Goal: Check status

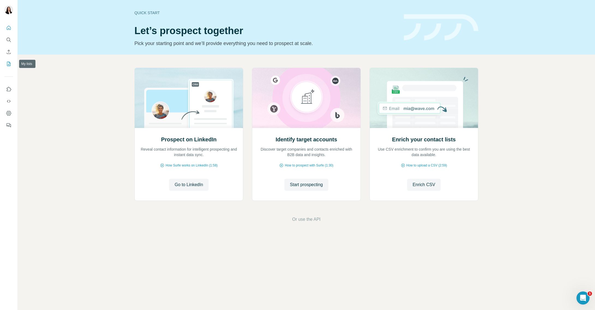
click at [10, 64] on icon "My lists" at bounding box center [8, 63] width 5 height 5
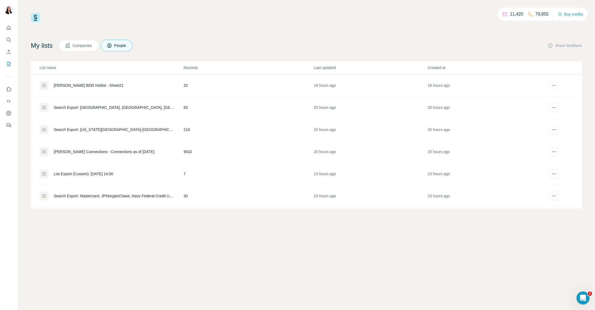
click at [93, 83] on div "[PERSON_NAME] BDR Hotlist - Sheet21" at bounding box center [89, 85] width 70 height 5
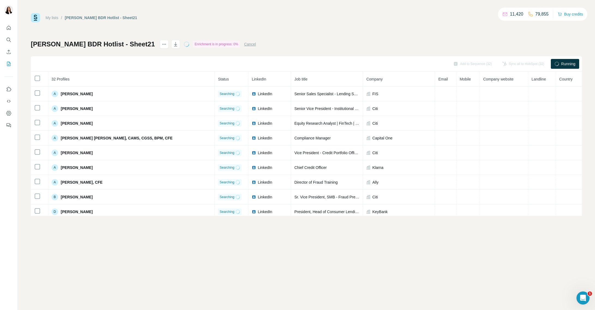
click at [229, 45] on div "Enrichment is in progress: 0%" at bounding box center [216, 44] width 47 height 7
drag, startPoint x: 222, startPoint y: 44, endPoint x: 238, endPoint y: 44, distance: 16.6
click at [238, 44] on div "Enrichment is in progress: 0%" at bounding box center [216, 44] width 47 height 7
click at [226, 44] on div "Enrichment is in progress: 0%" at bounding box center [216, 44] width 47 height 7
click at [190, 45] on icon at bounding box center [186, 44] width 7 height 7
